Goal: Navigation & Orientation: Find specific page/section

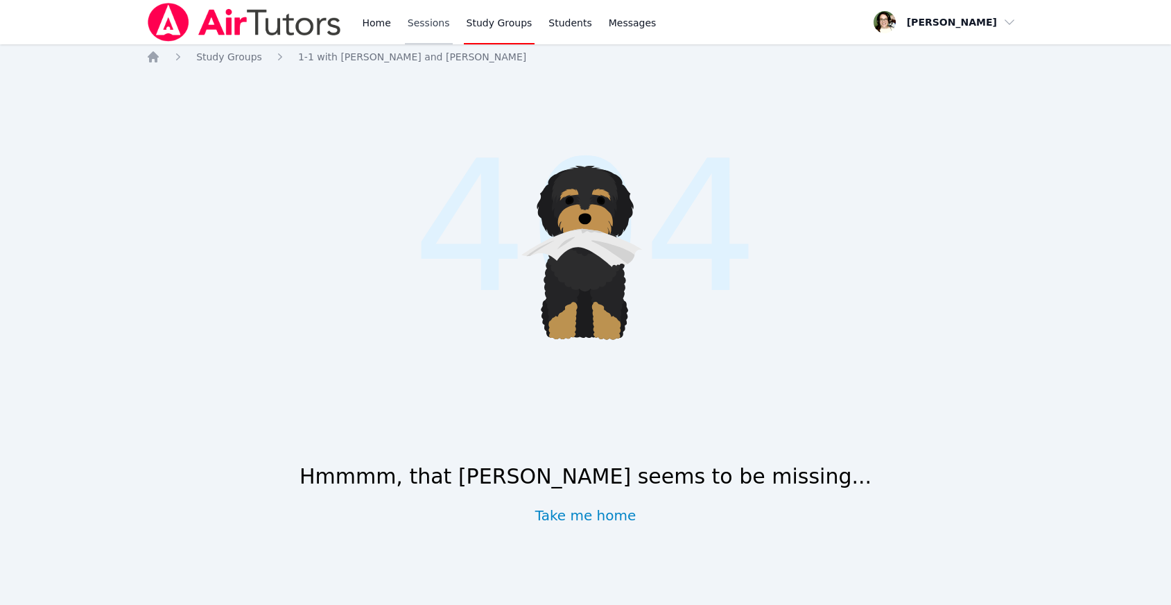
click at [420, 28] on link "Sessions" at bounding box center [429, 22] width 48 height 44
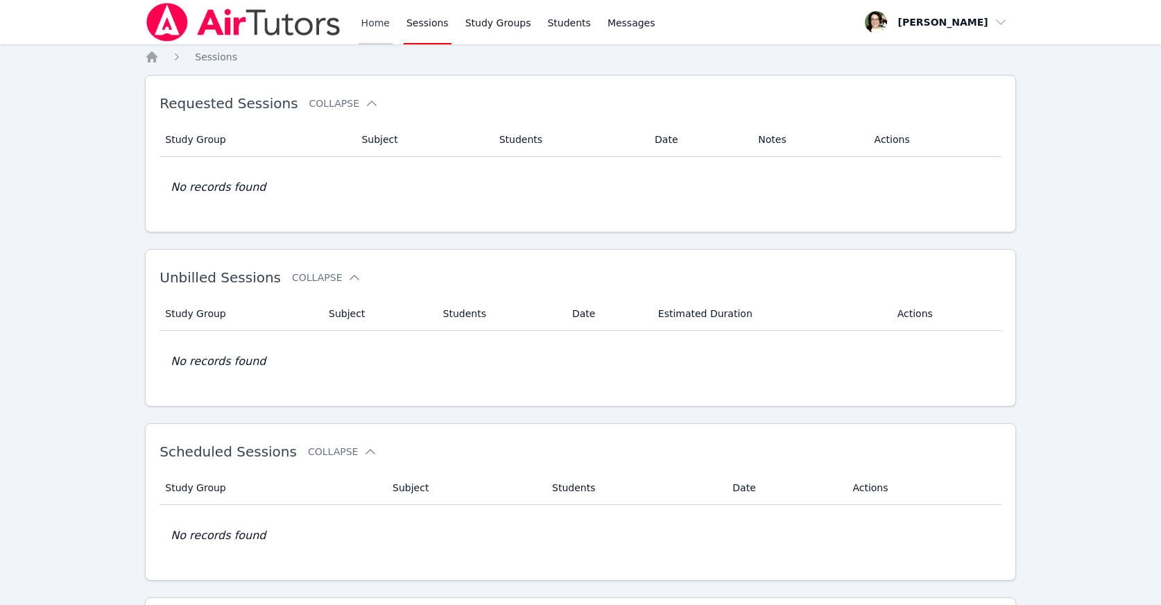
click at [364, 25] on link "Home" at bounding box center [375, 22] width 34 height 44
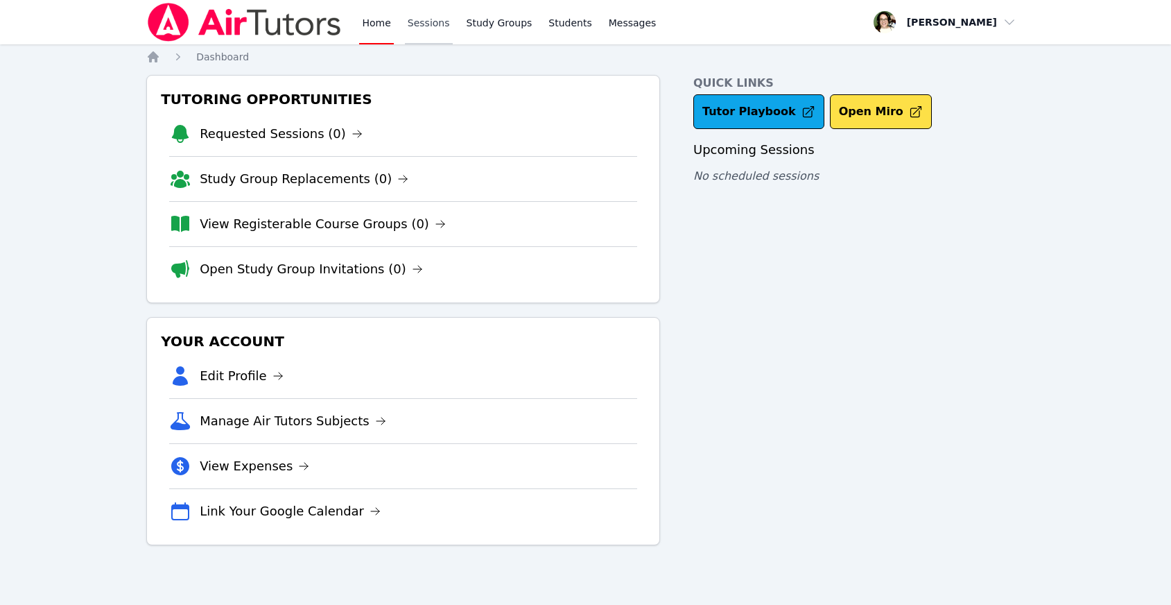
click at [424, 19] on link "Sessions" at bounding box center [429, 22] width 48 height 44
